Goal: Task Accomplishment & Management: Use online tool/utility

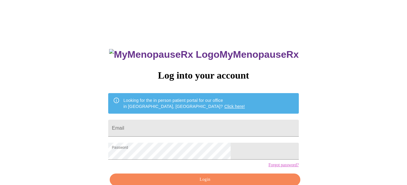
scroll to position [32, 0]
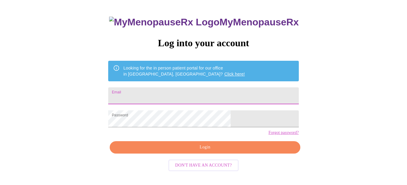
click at [194, 91] on input "Email" at bounding box center [203, 96] width 190 height 17
type input "[EMAIL_ADDRESS][DOMAIN_NAME]"
click at [190, 151] on span "Login" at bounding box center [205, 148] width 176 height 8
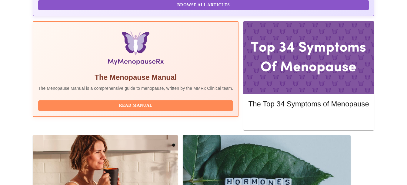
scroll to position [184, 0]
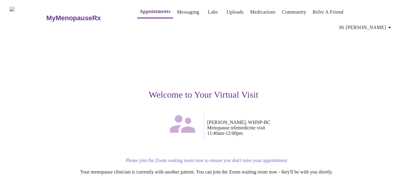
scroll to position [61, 0]
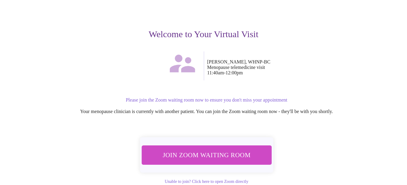
click at [219, 150] on span "Join Zoom Waiting Room" at bounding box center [206, 155] width 115 height 11
